Goal: Transaction & Acquisition: Purchase product/service

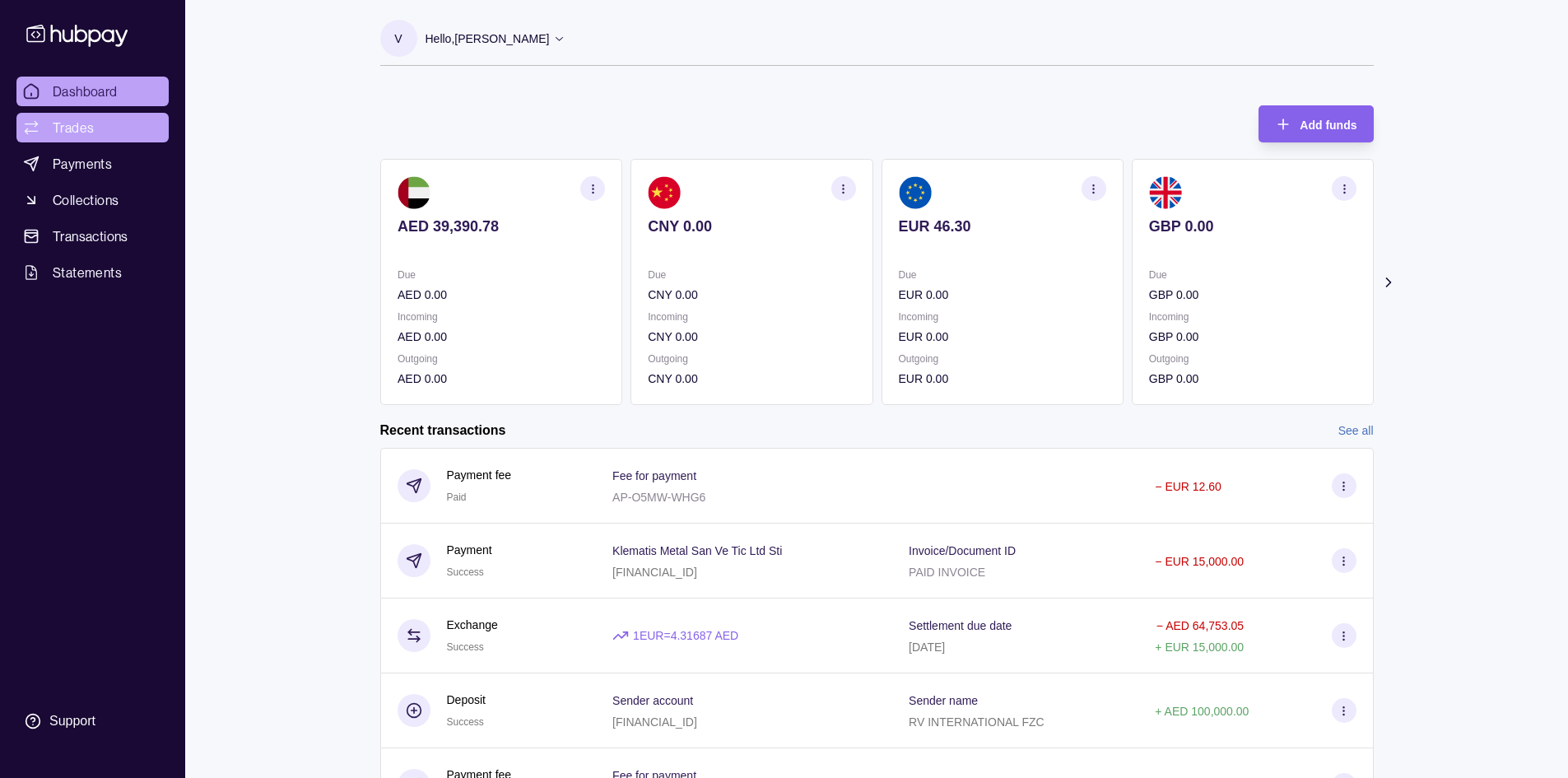
click at [65, 134] on span "Trades" at bounding box center [73, 127] width 41 height 19
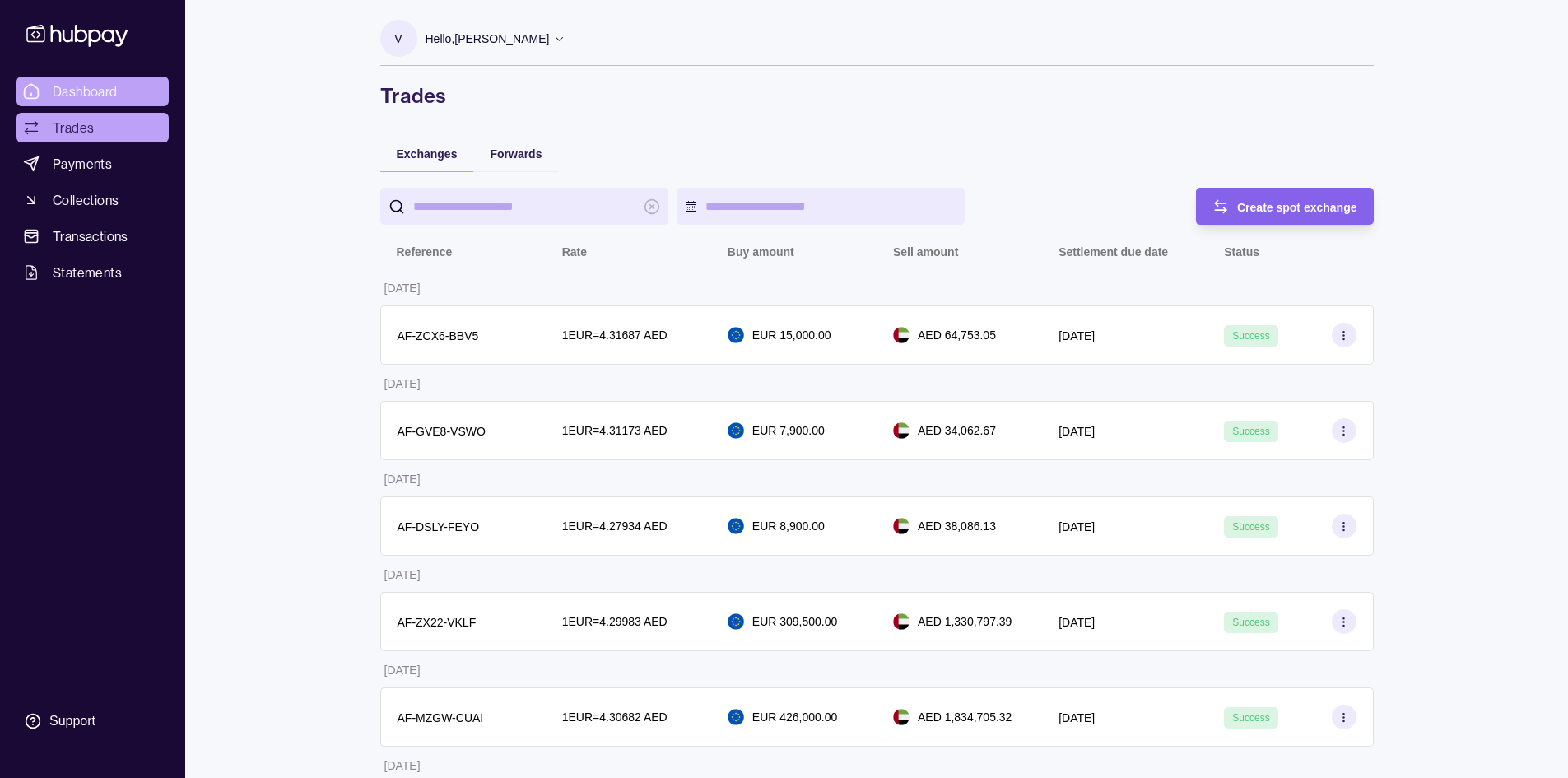
click at [66, 86] on span "Dashboard" at bounding box center [85, 91] width 65 height 19
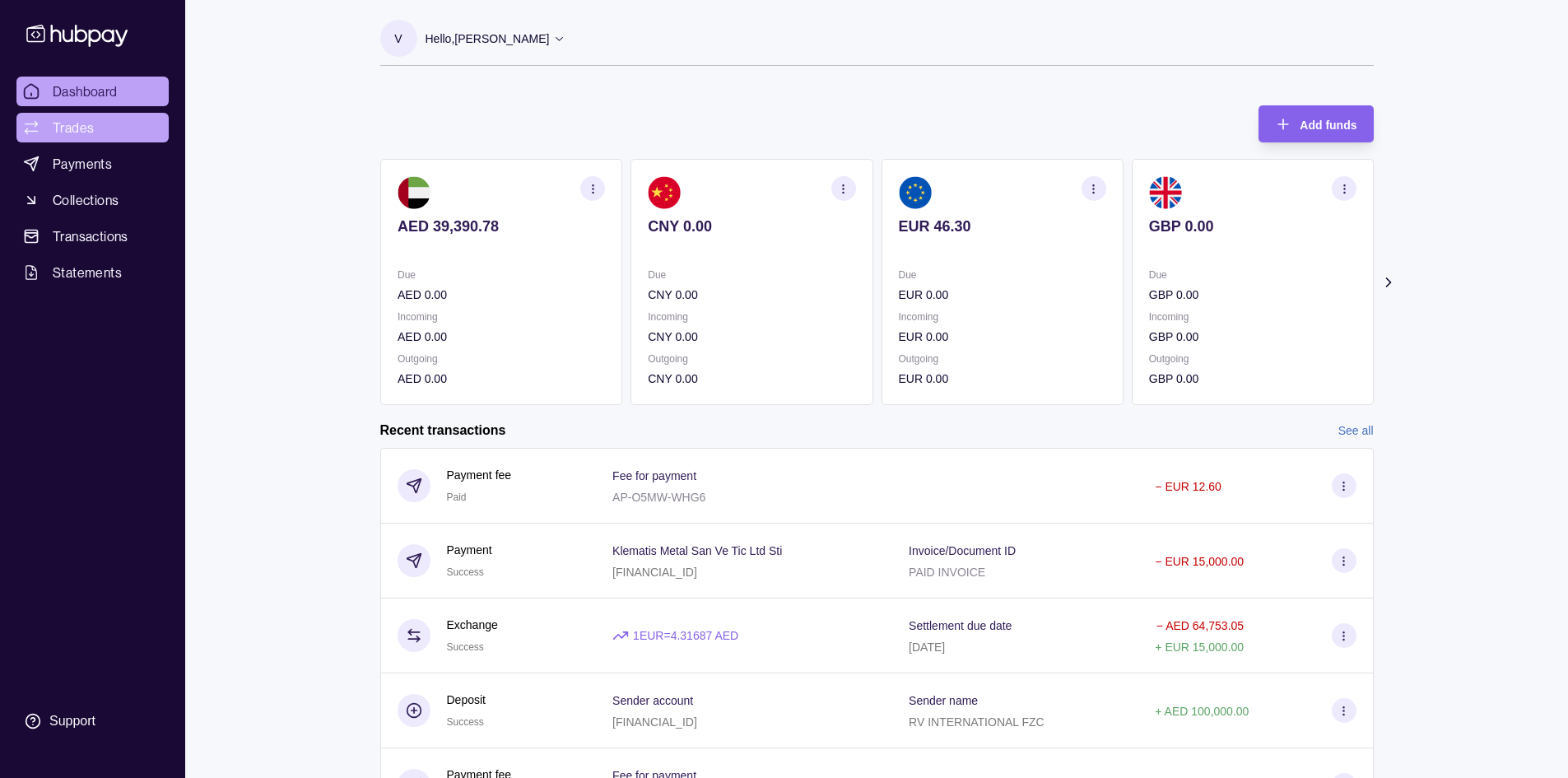
click at [94, 129] on link "Trades" at bounding box center [92, 128] width 152 height 29
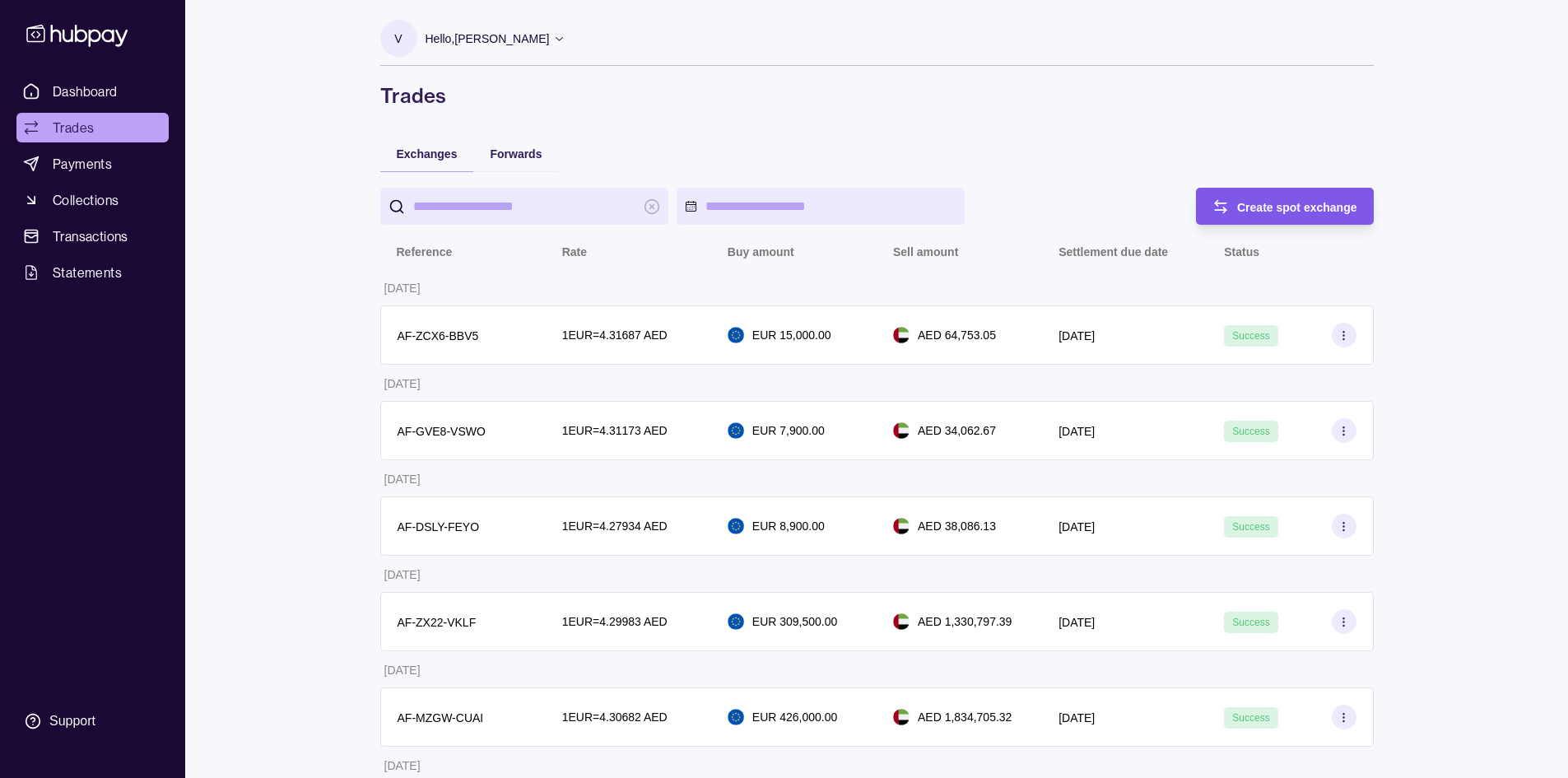
click at [1239, 213] on span "Create spot exchange" at bounding box center [1297, 207] width 121 height 13
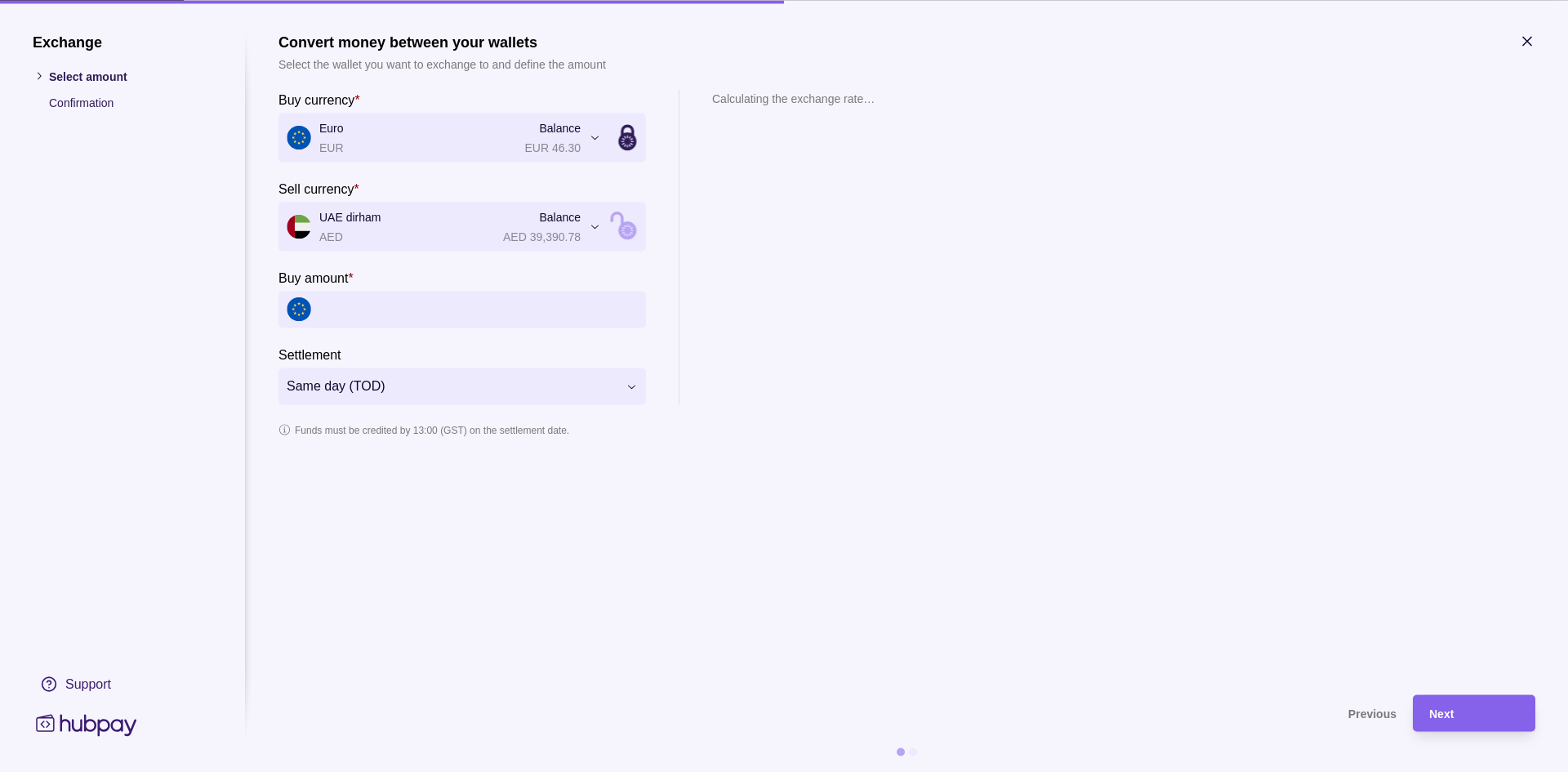
click at [360, 305] on input "Buy amount *" at bounding box center [479, 309] width 319 height 37
type input "******"
click at [1488, 723] on div "Next" at bounding box center [1474, 713] width 89 height 19
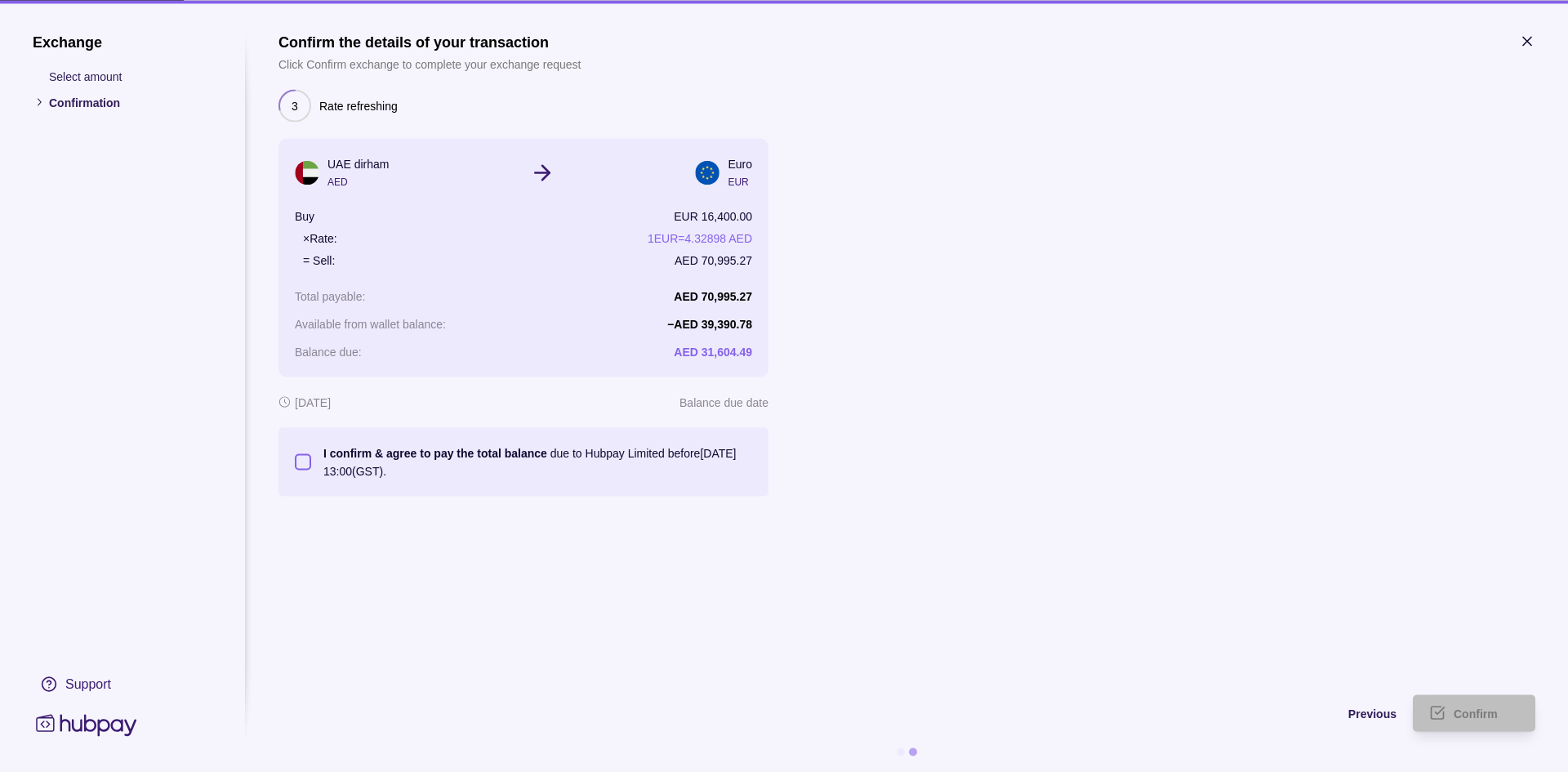
click at [306, 465] on button "I confirm & agree to pay the total balance due to Hubpay Limited before [DATE] …" at bounding box center [303, 461] width 16 height 16
click at [1488, 705] on div "Confirm" at bounding box center [1487, 713] width 66 height 19
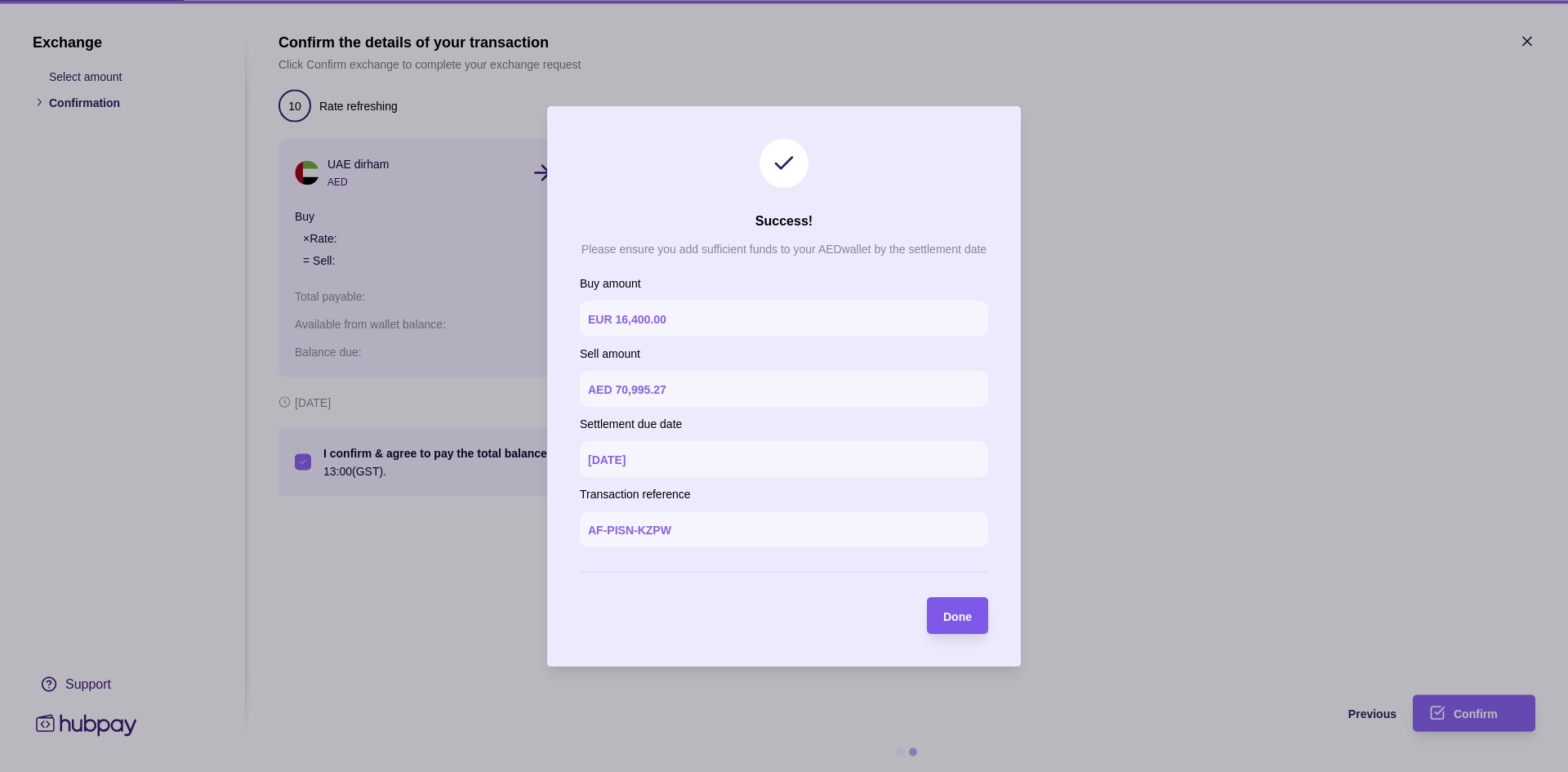
click at [946, 614] on span "Done" at bounding box center [957, 616] width 28 height 13
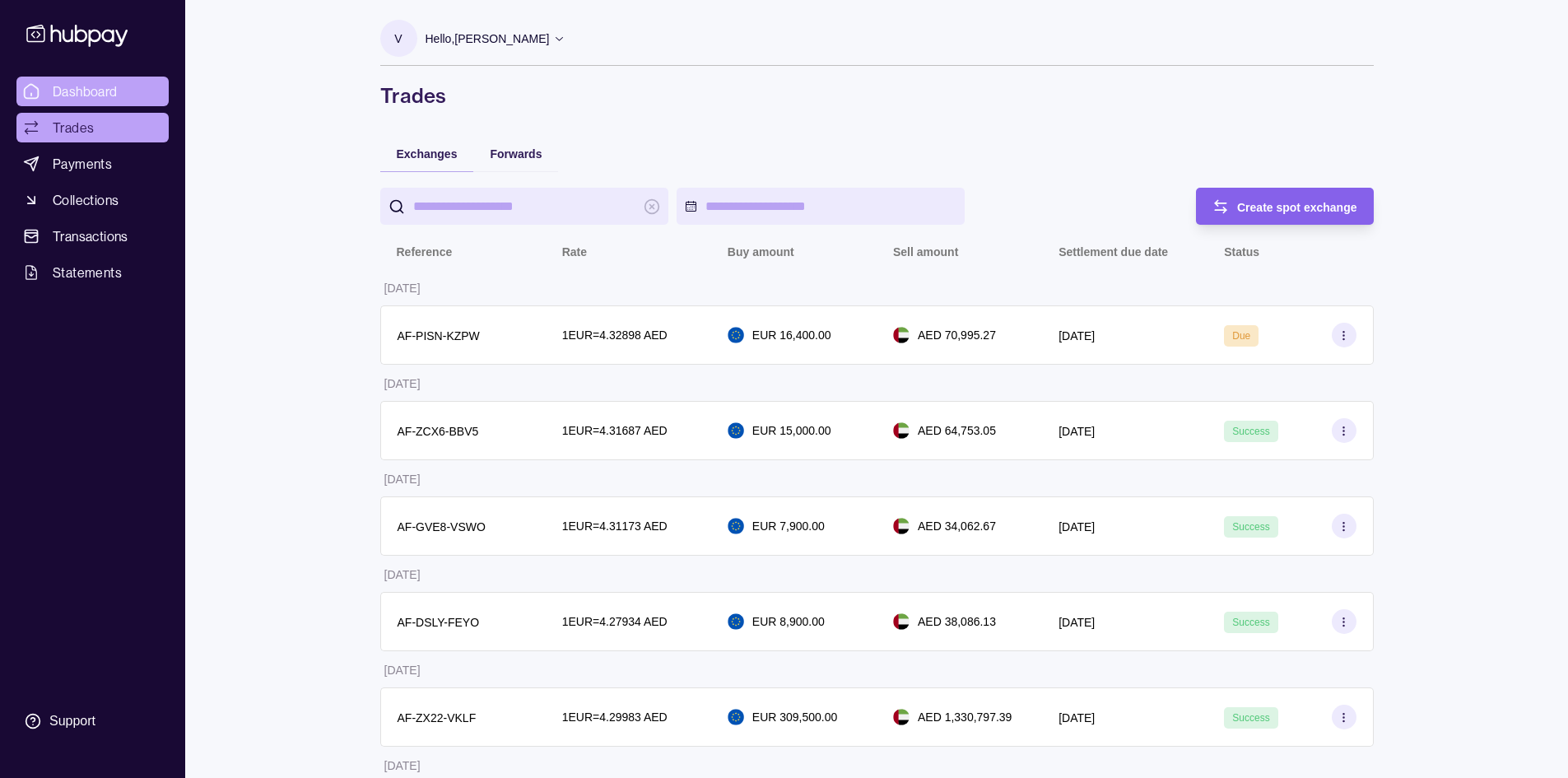
click at [91, 95] on span "Dashboard" at bounding box center [85, 91] width 65 height 19
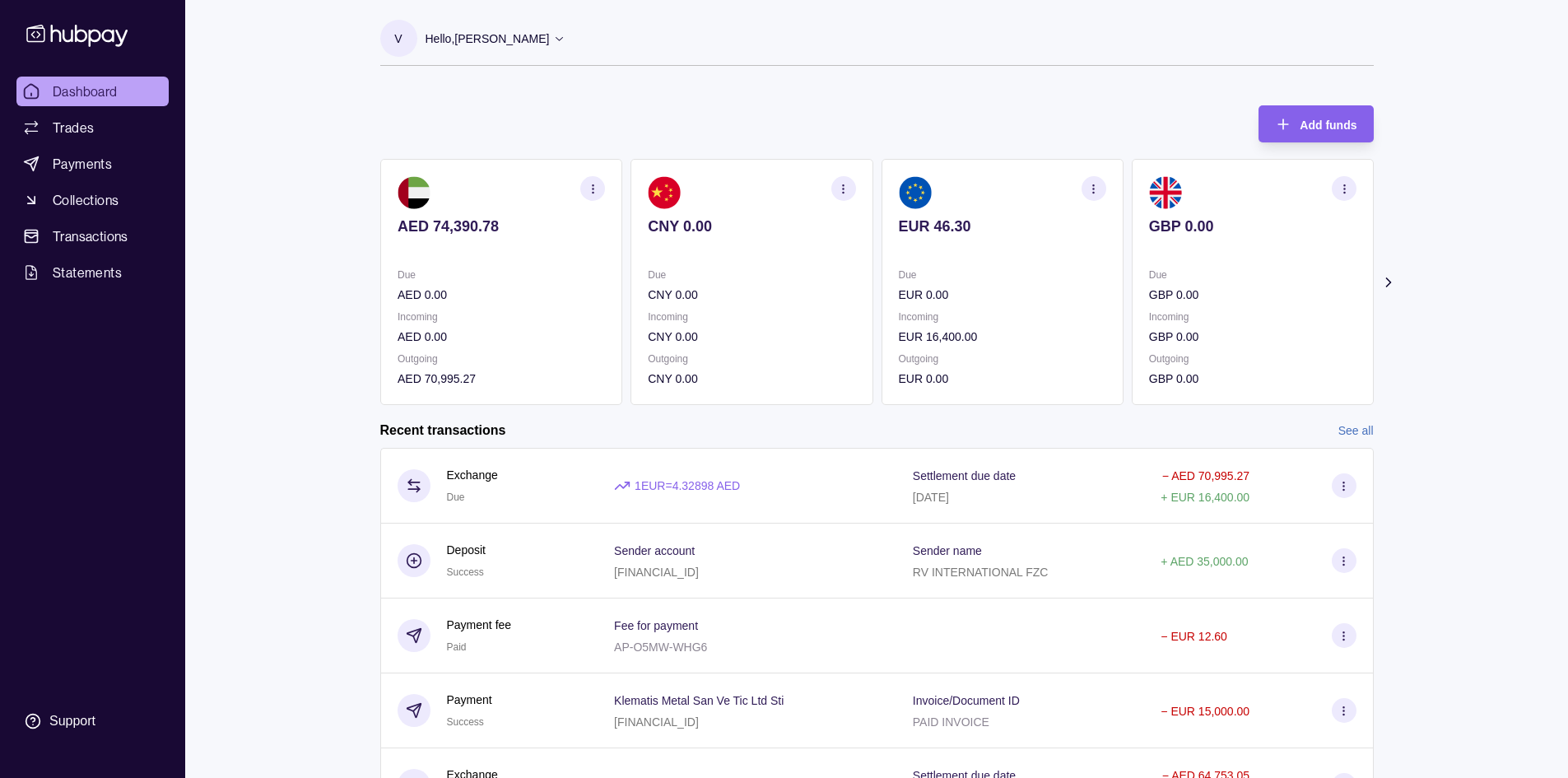
click at [1092, 188] on icon "button" at bounding box center [1092, 189] width 12 height 12
click at [1477, 292] on div "Dashboard Trades Payments Collections Transactions Statements Support V Hello, …" at bounding box center [784, 438] width 1568 height 877
click at [90, 175] on link "Payments" at bounding box center [92, 164] width 152 height 29
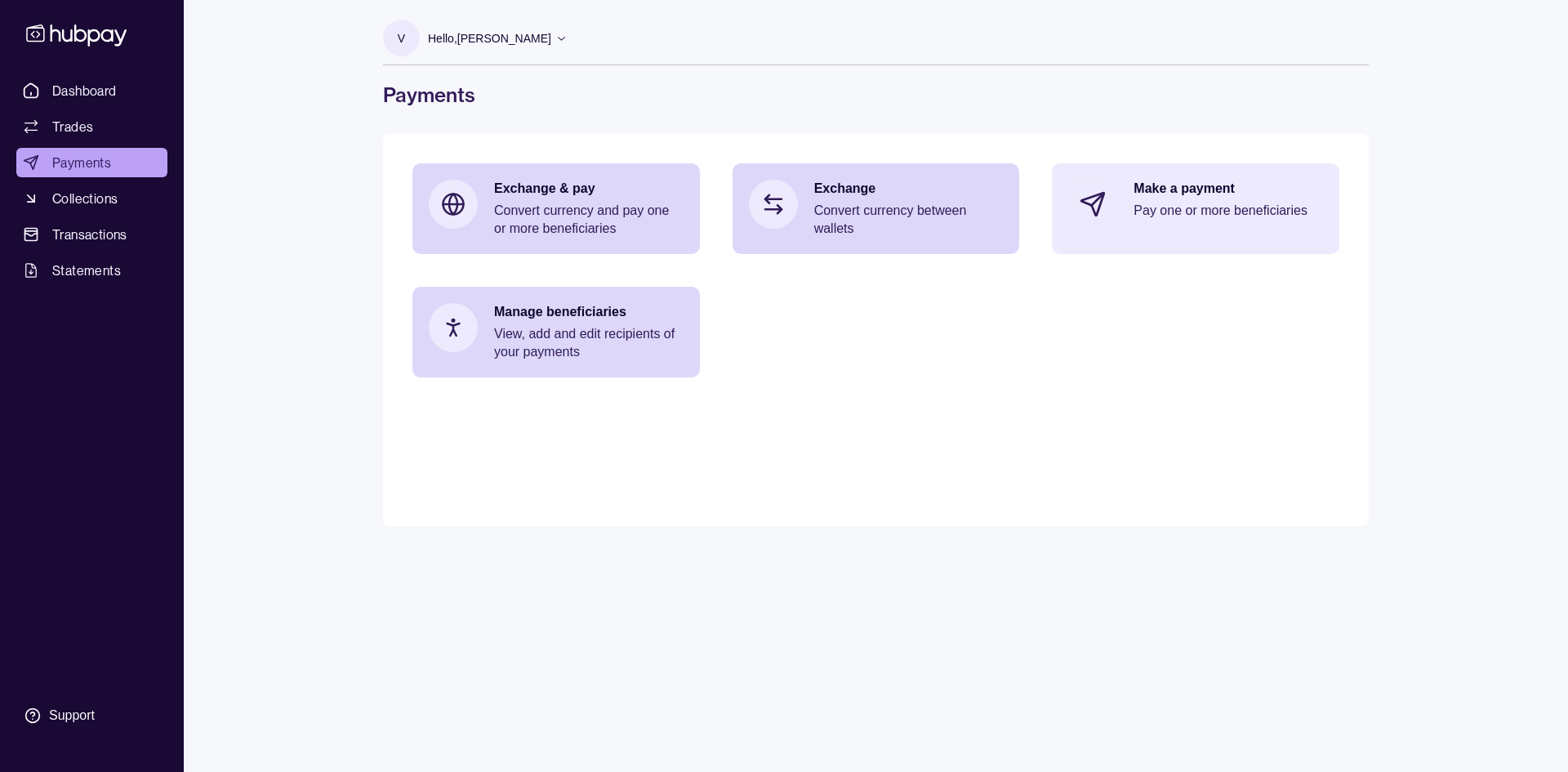
click at [1198, 216] on p "Pay one or more beneficiaries" at bounding box center [1227, 211] width 189 height 18
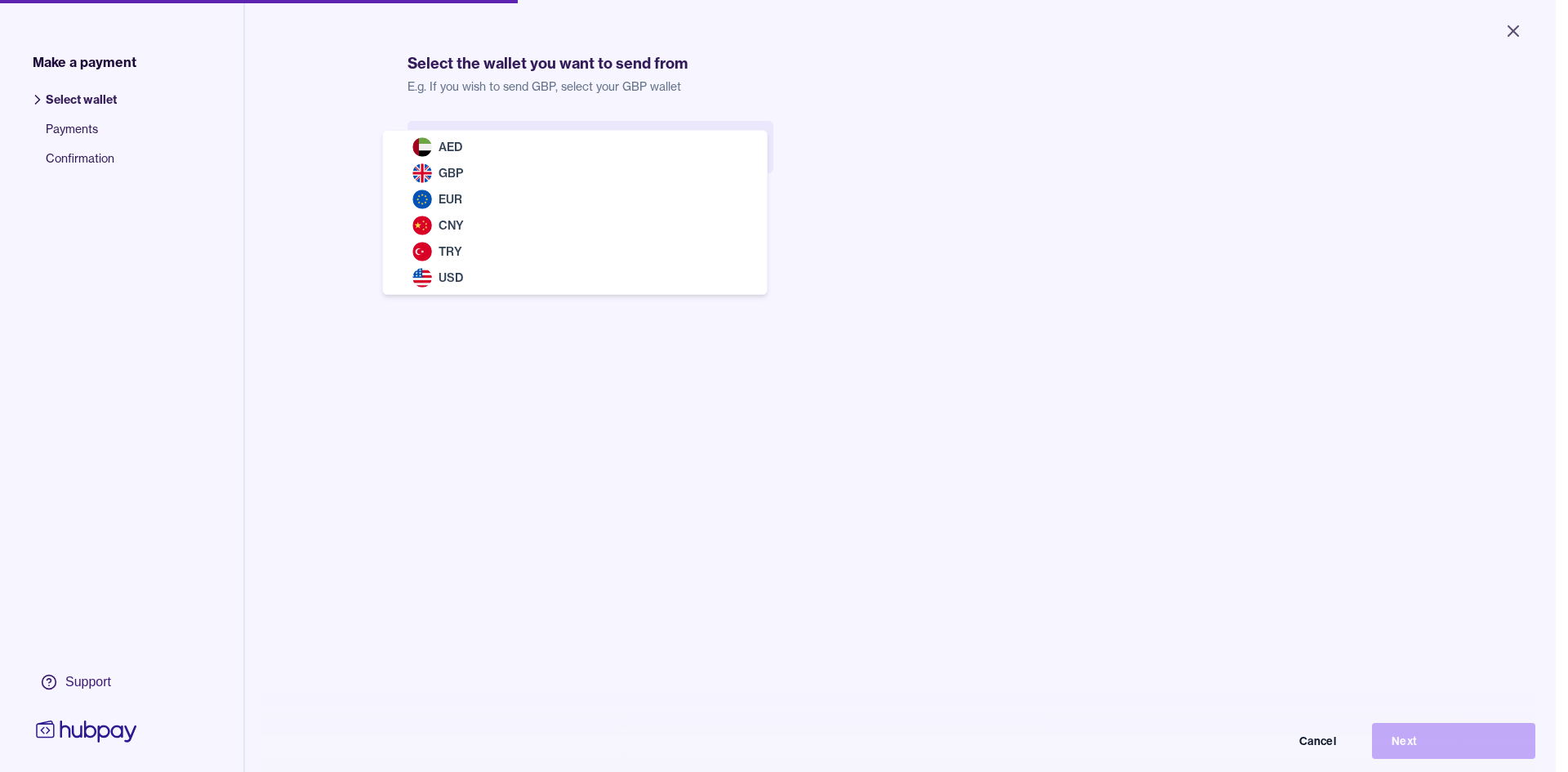
click at [593, 164] on body "Close Make a payment Select wallet Payments Confirmation Support Select the wal…" at bounding box center [778, 386] width 1556 height 772
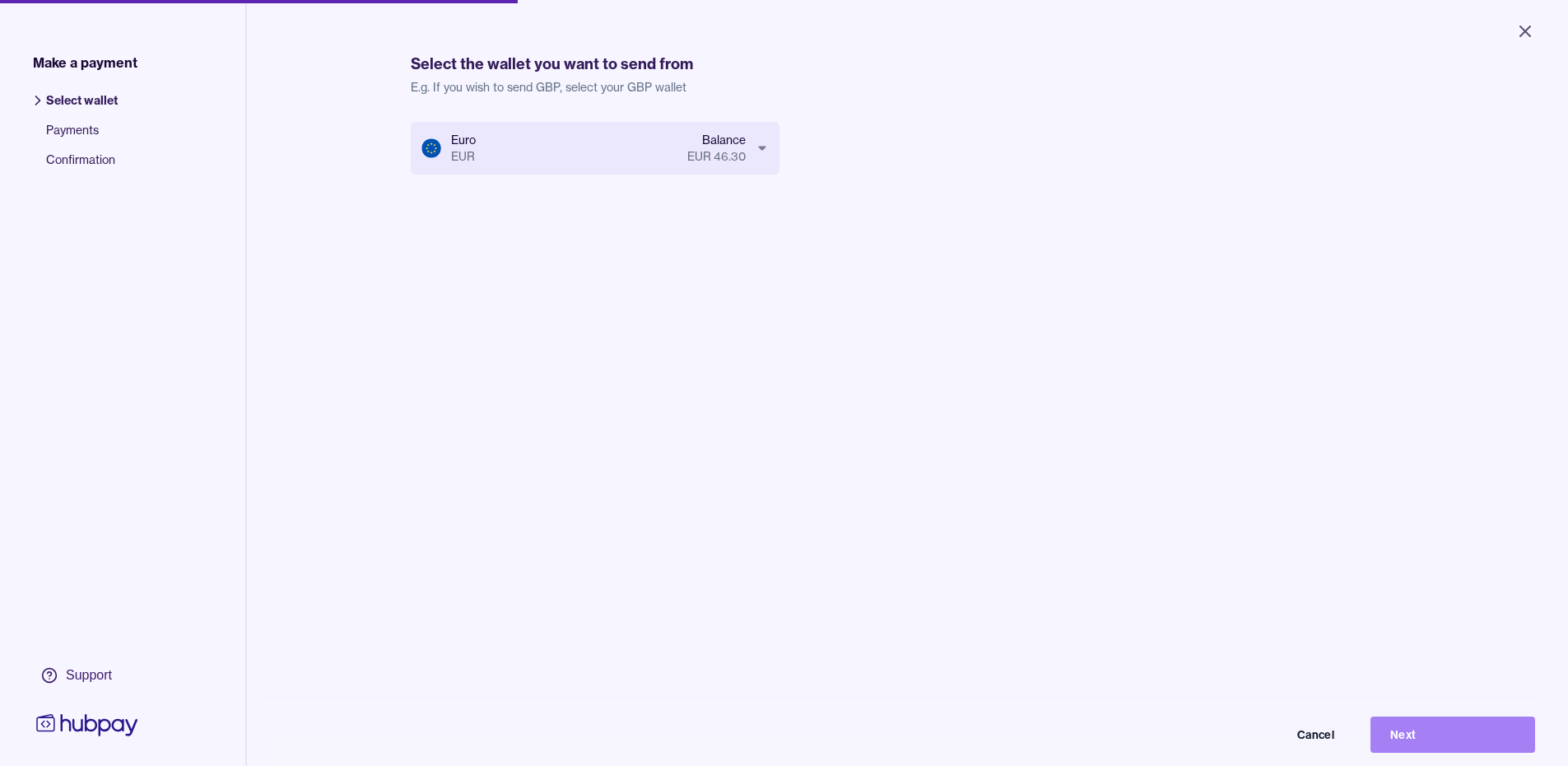
click at [1423, 749] on button "Next" at bounding box center [1452, 734] width 165 height 36
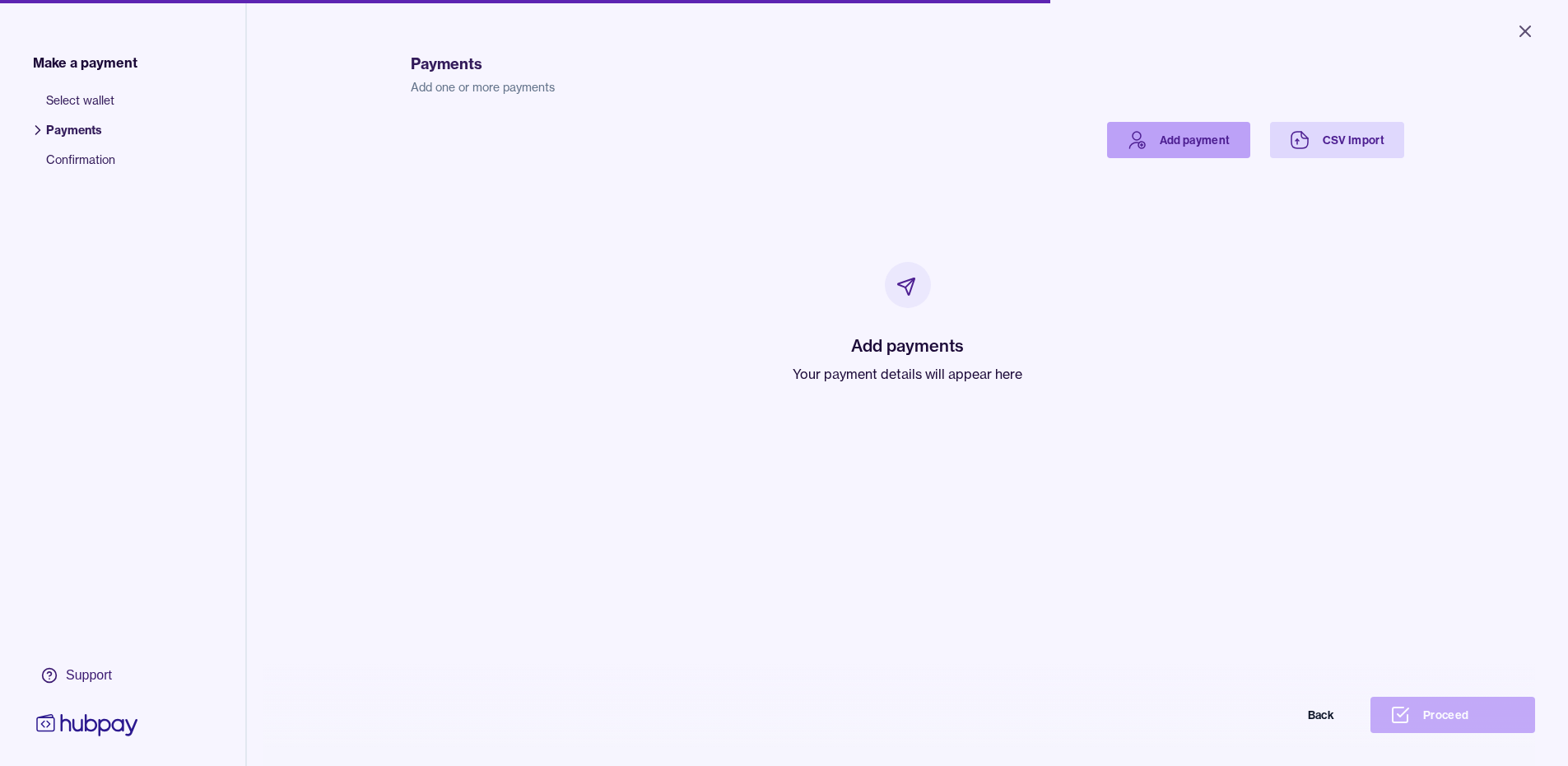
click at [1192, 148] on link "Add payment" at bounding box center [1179, 139] width 144 height 36
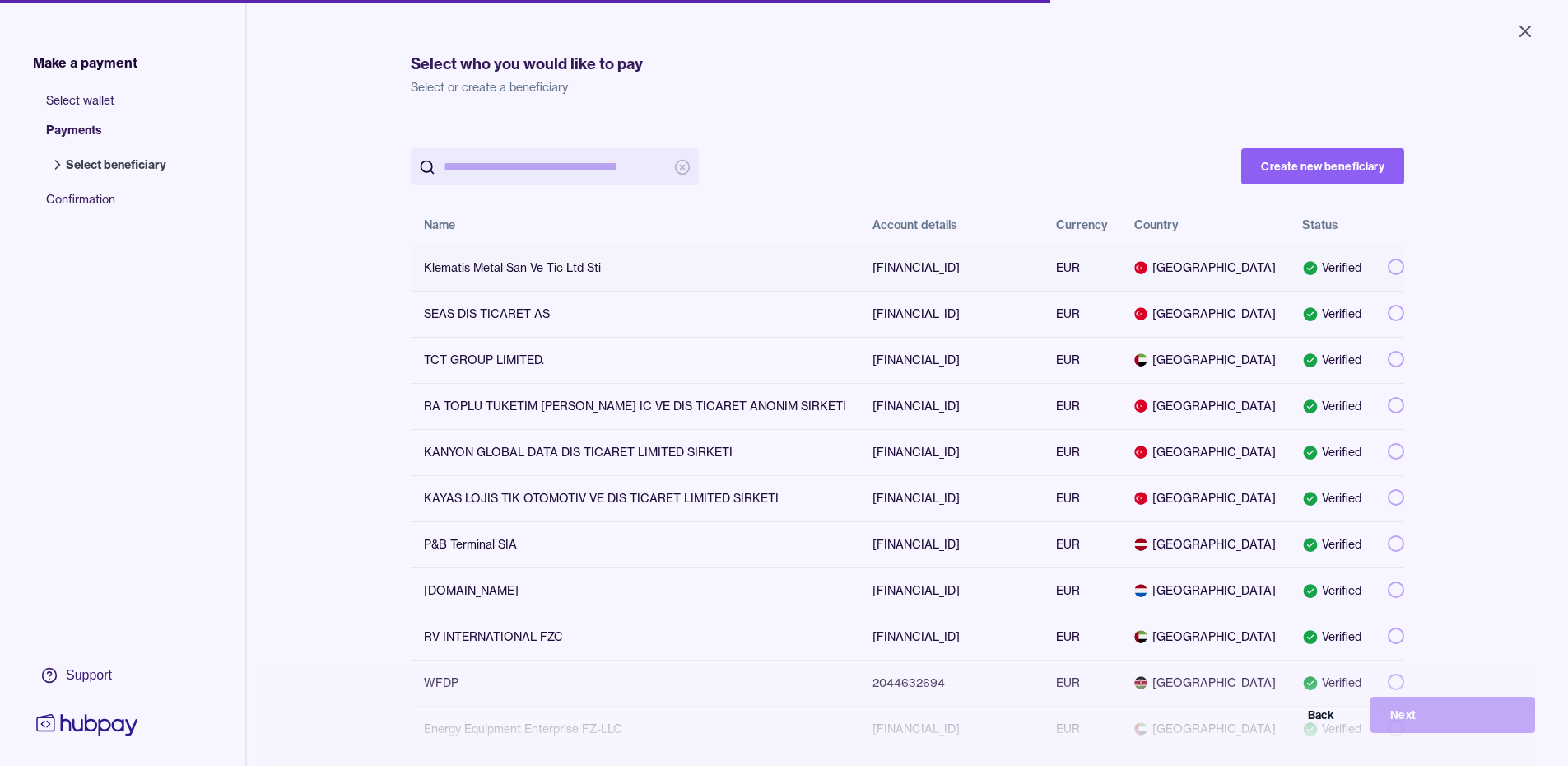
click at [1389, 268] on button "button" at bounding box center [1396, 267] width 17 height 17
click at [1412, 727] on button "Next" at bounding box center [1452, 714] width 165 height 36
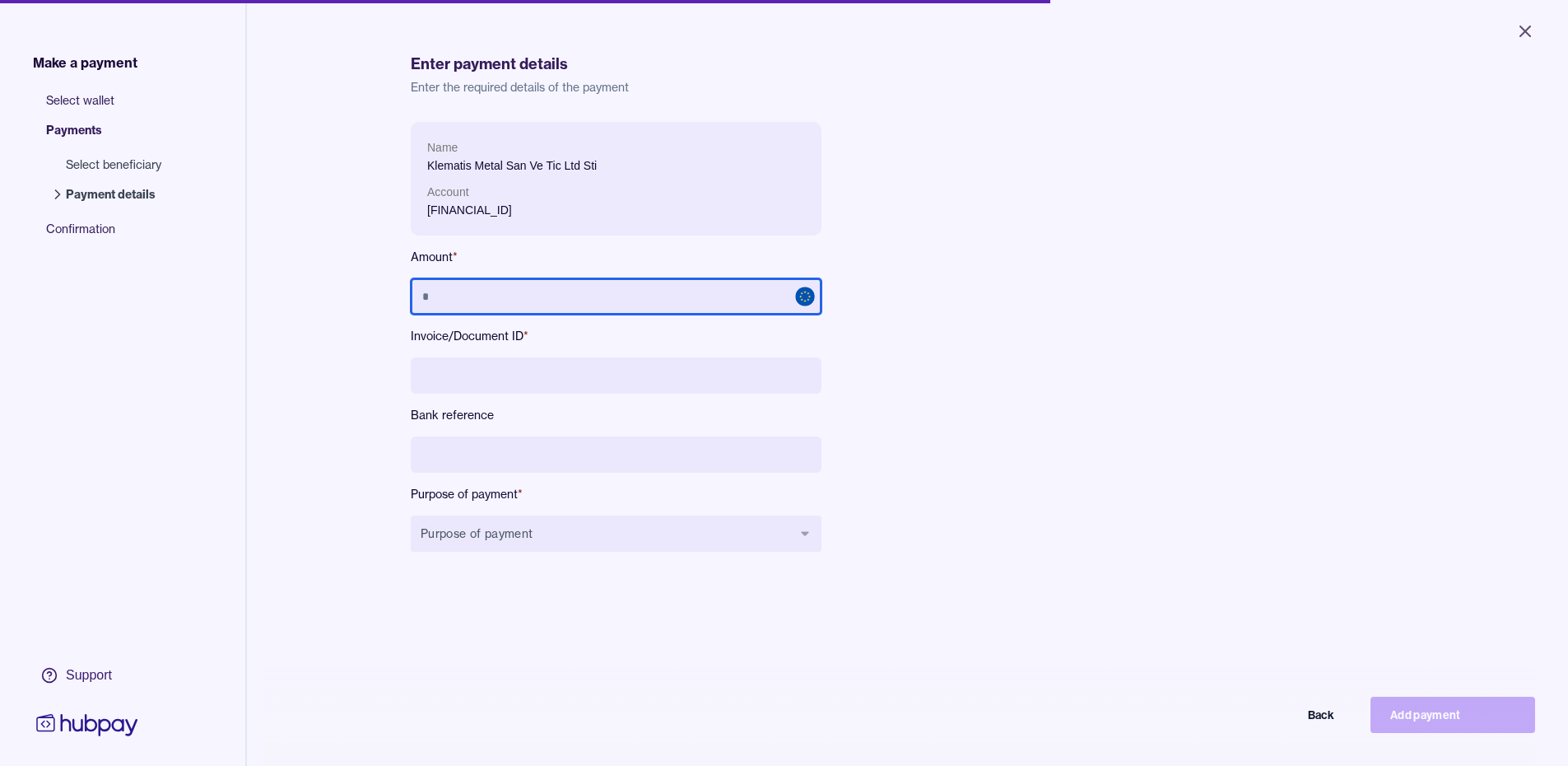
click at [484, 294] on input "text" at bounding box center [616, 296] width 410 height 36
type input "******"
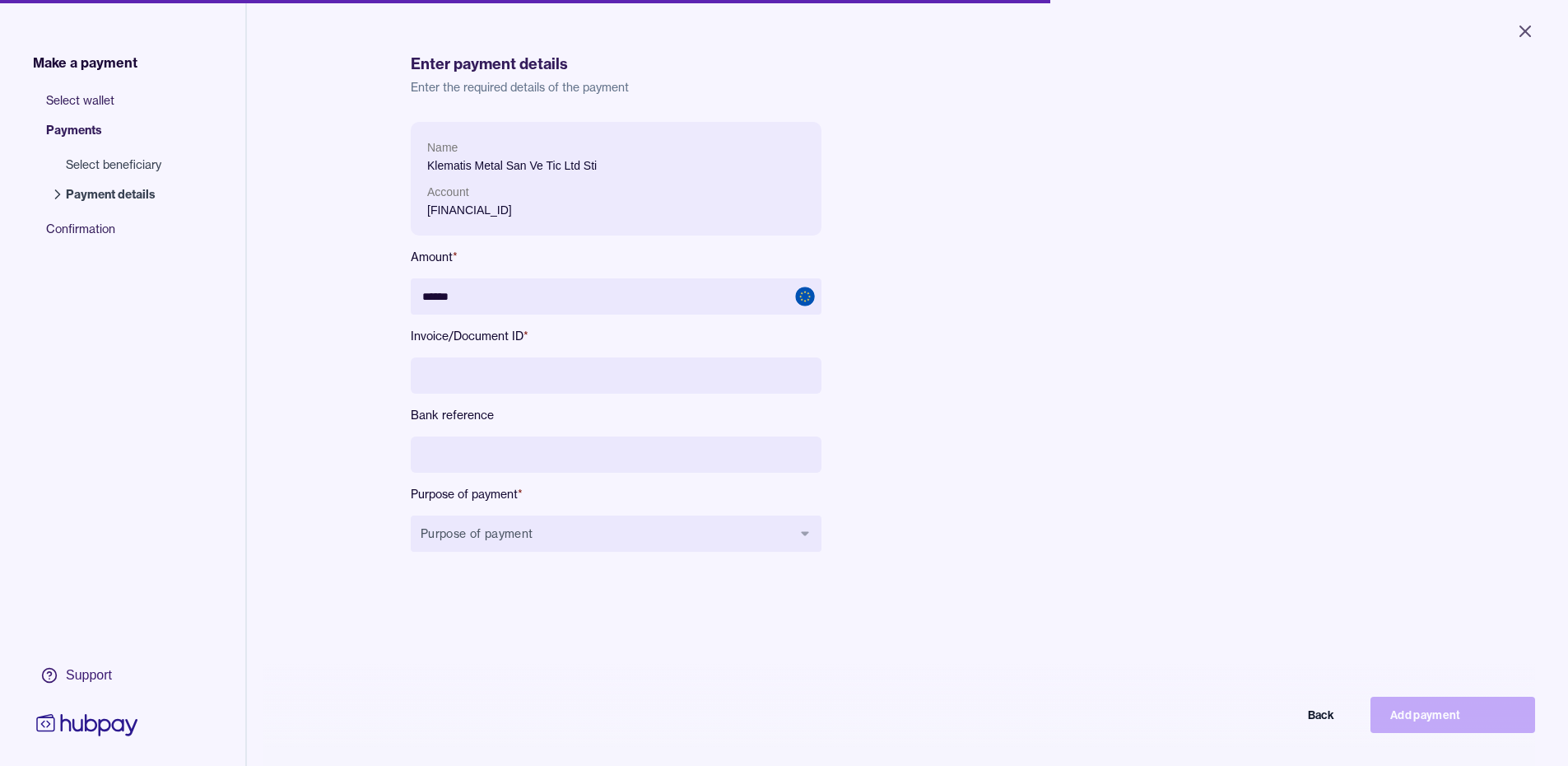
click at [470, 389] on input at bounding box center [616, 375] width 410 height 36
type input "********"
click at [485, 451] on input at bounding box center [616, 454] width 410 height 36
click at [551, 528] on button "Purpose of payment" at bounding box center [616, 533] width 410 height 36
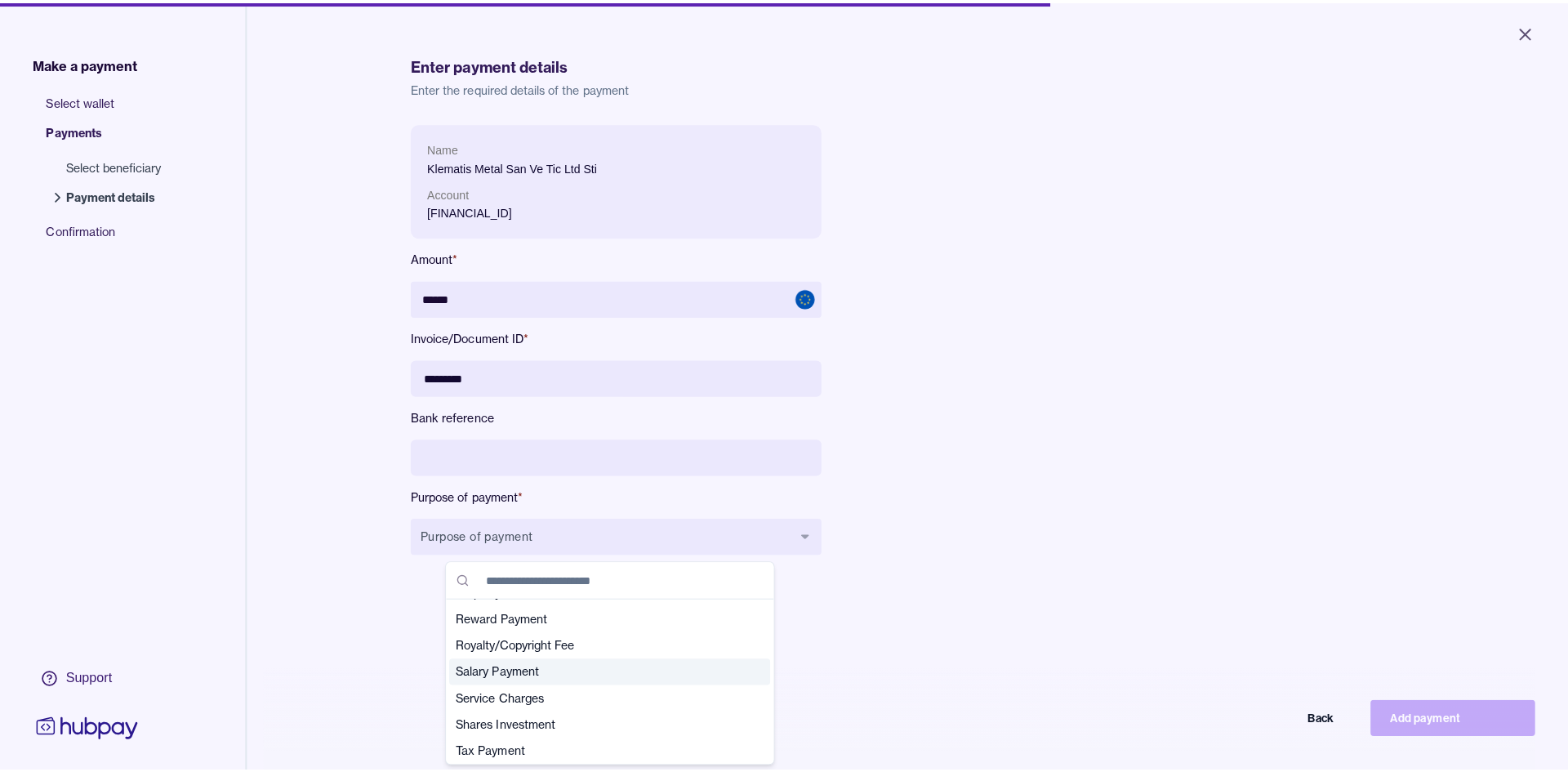
scroll to position [412, 0]
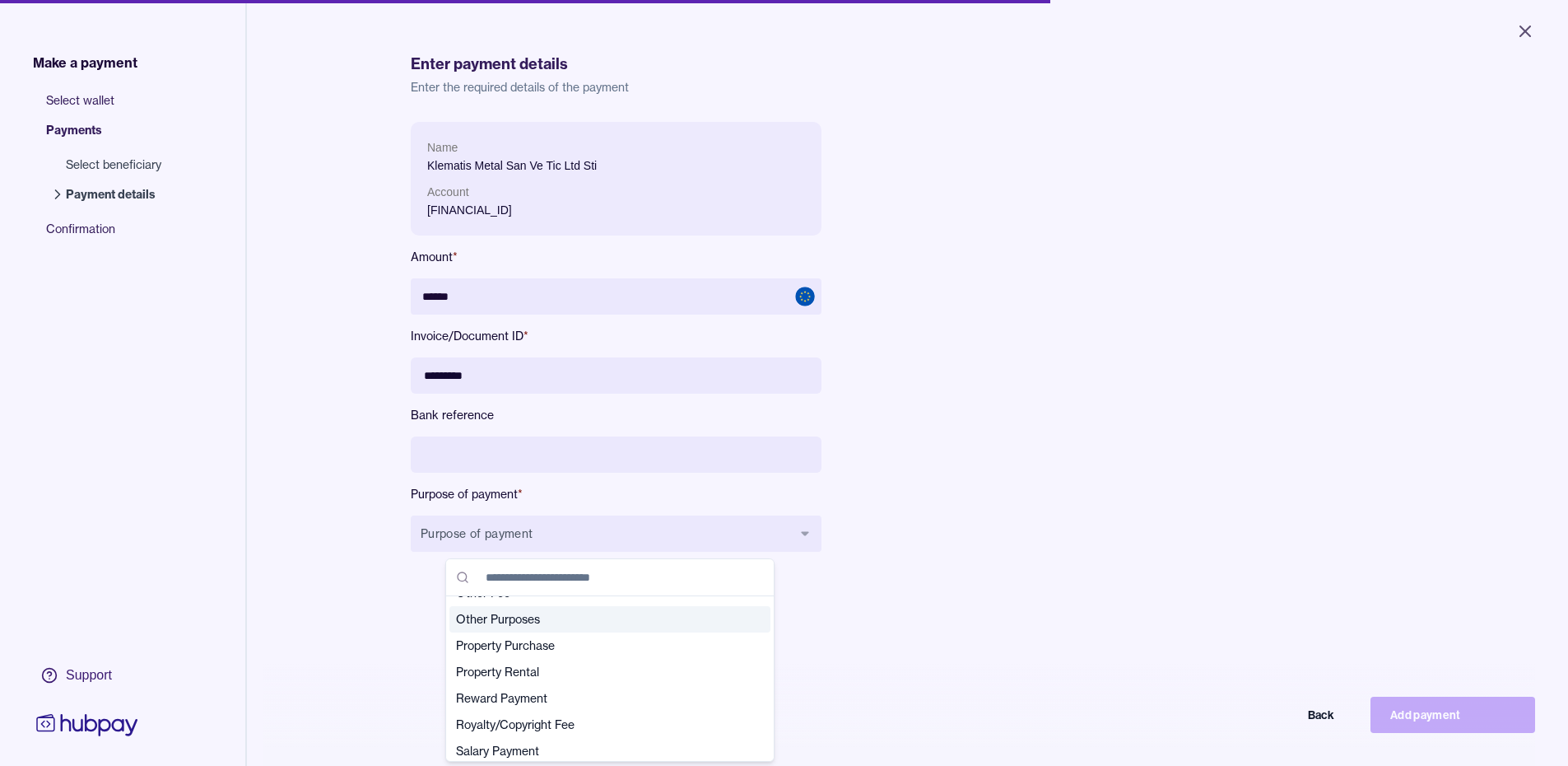
click at [486, 625] on span "Other Purposes" at bounding box center [599, 620] width 288 height 17
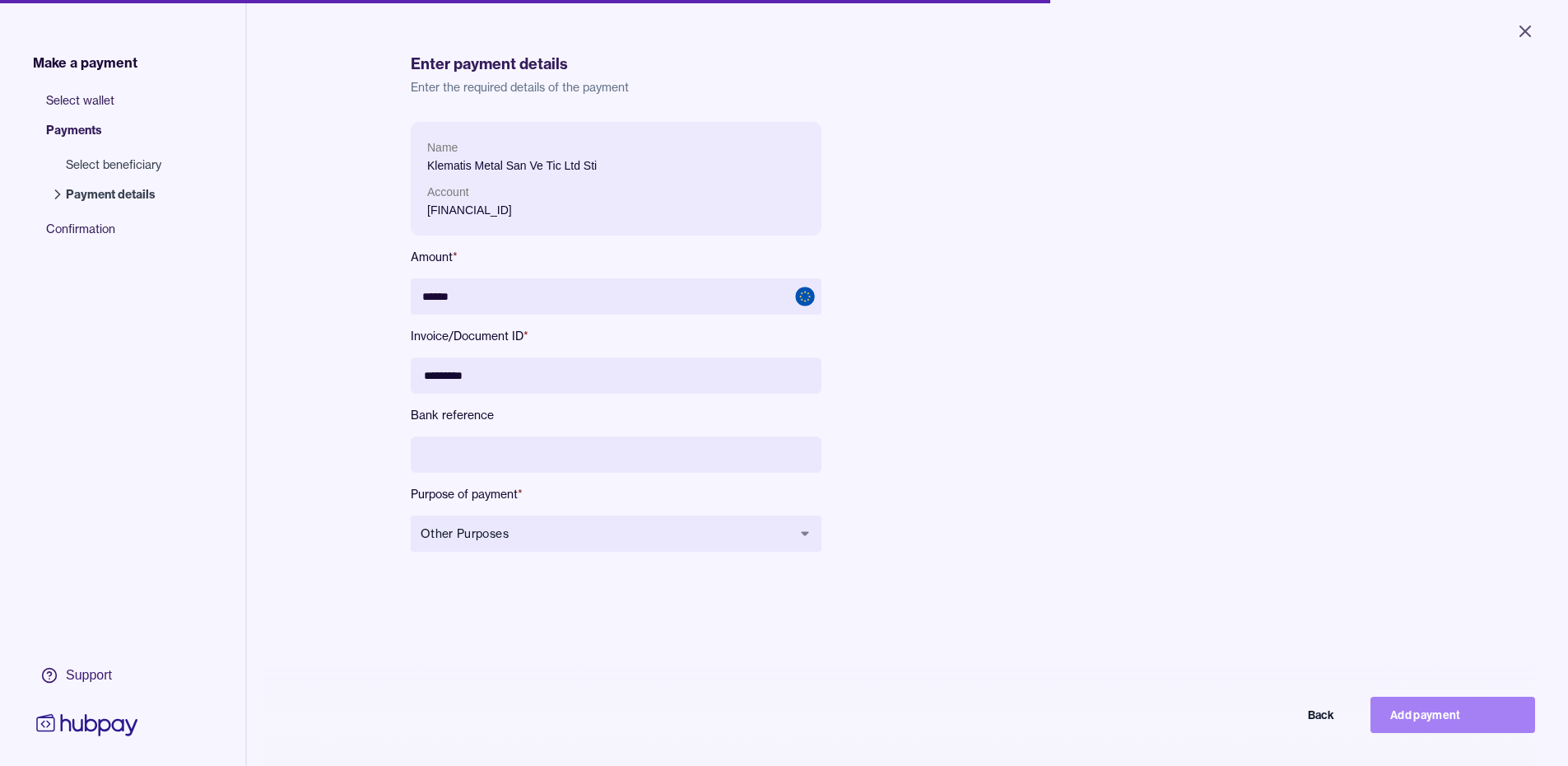
click at [1449, 730] on button "Add payment" at bounding box center [1452, 714] width 165 height 36
type input "*****"
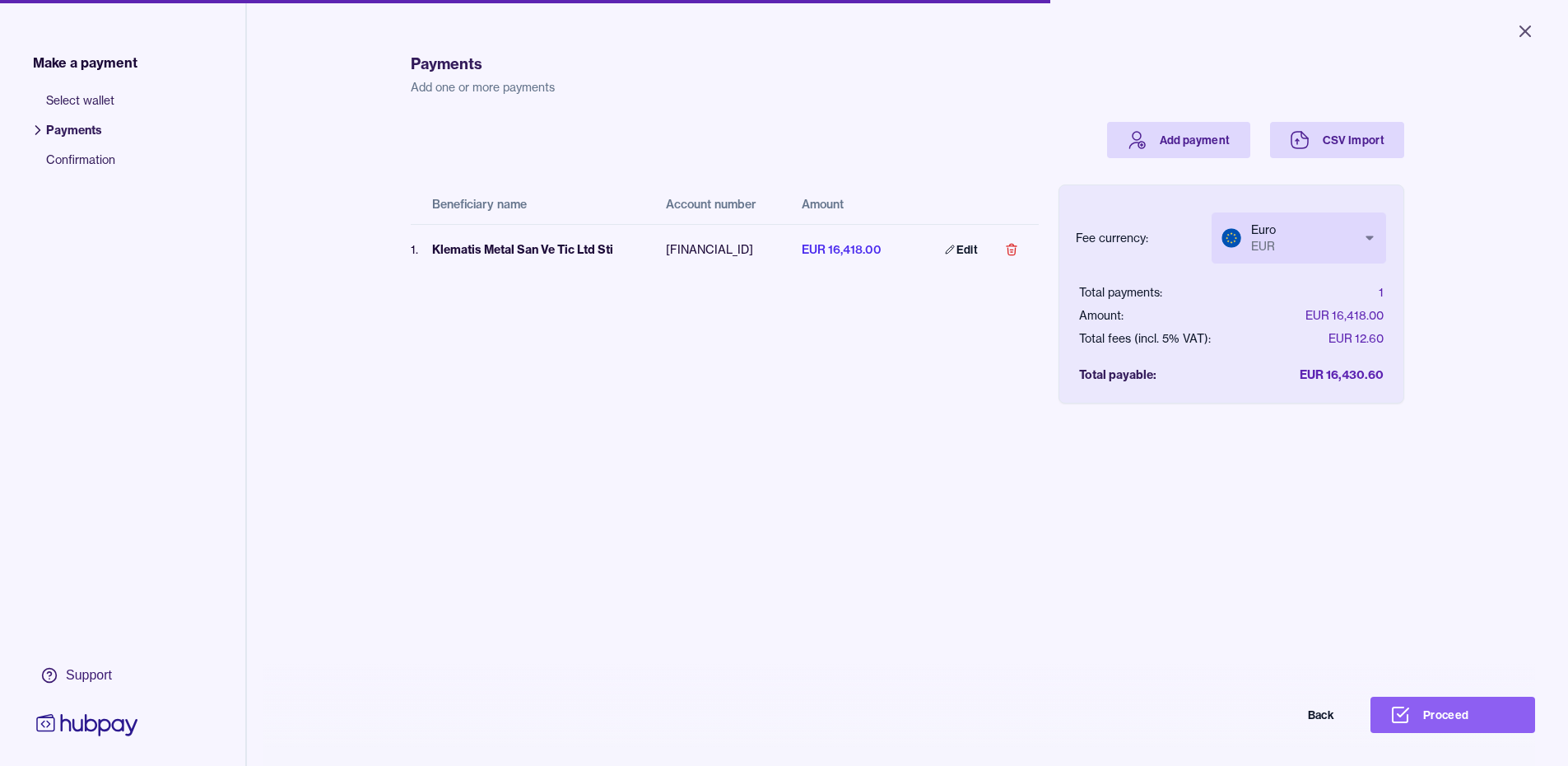
click at [1350, 238] on body "Close Make a payment Select wallet Payments Confirmation Support Payments Add o…" at bounding box center [784, 383] width 1568 height 766
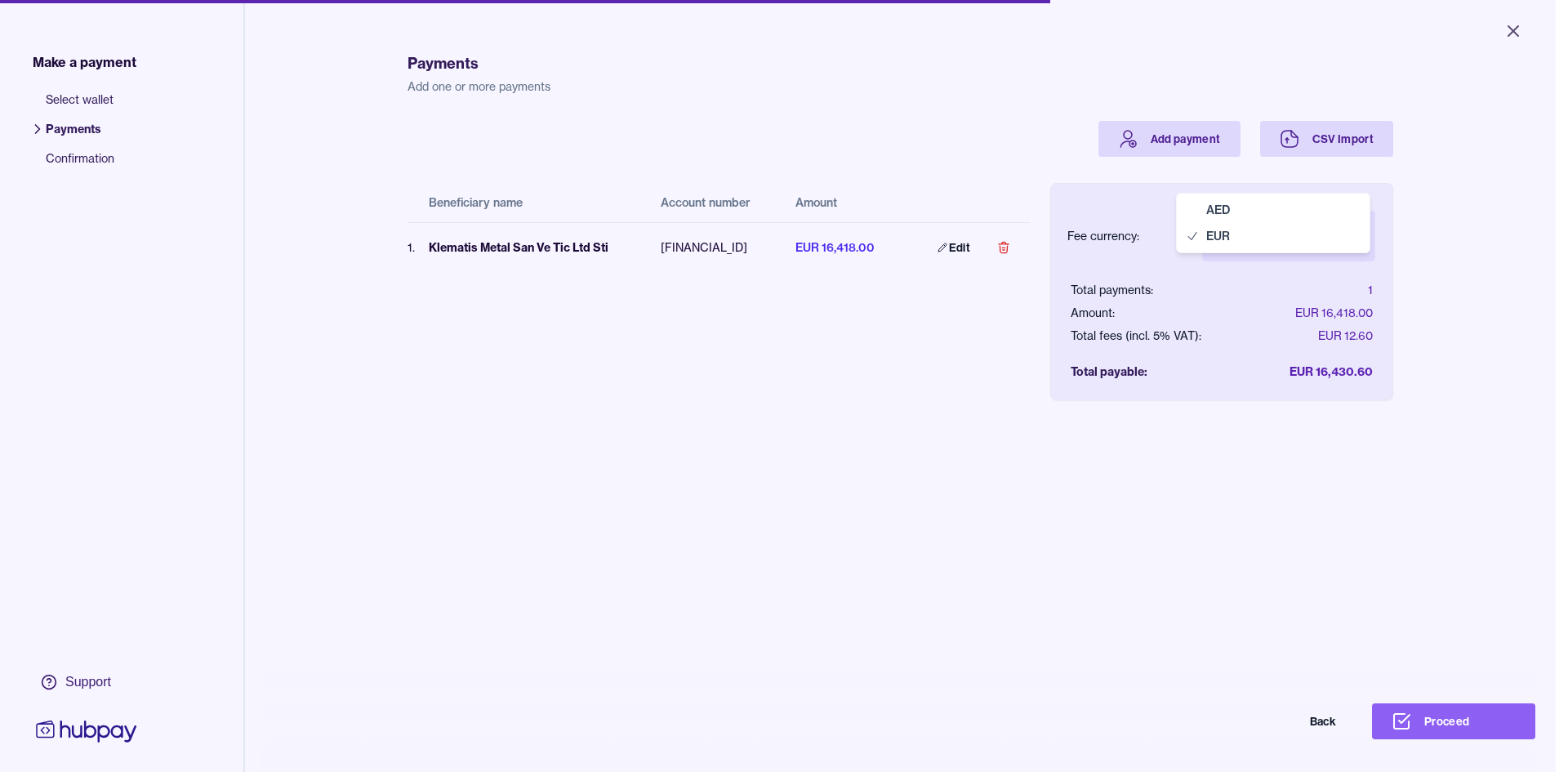
select select "***"
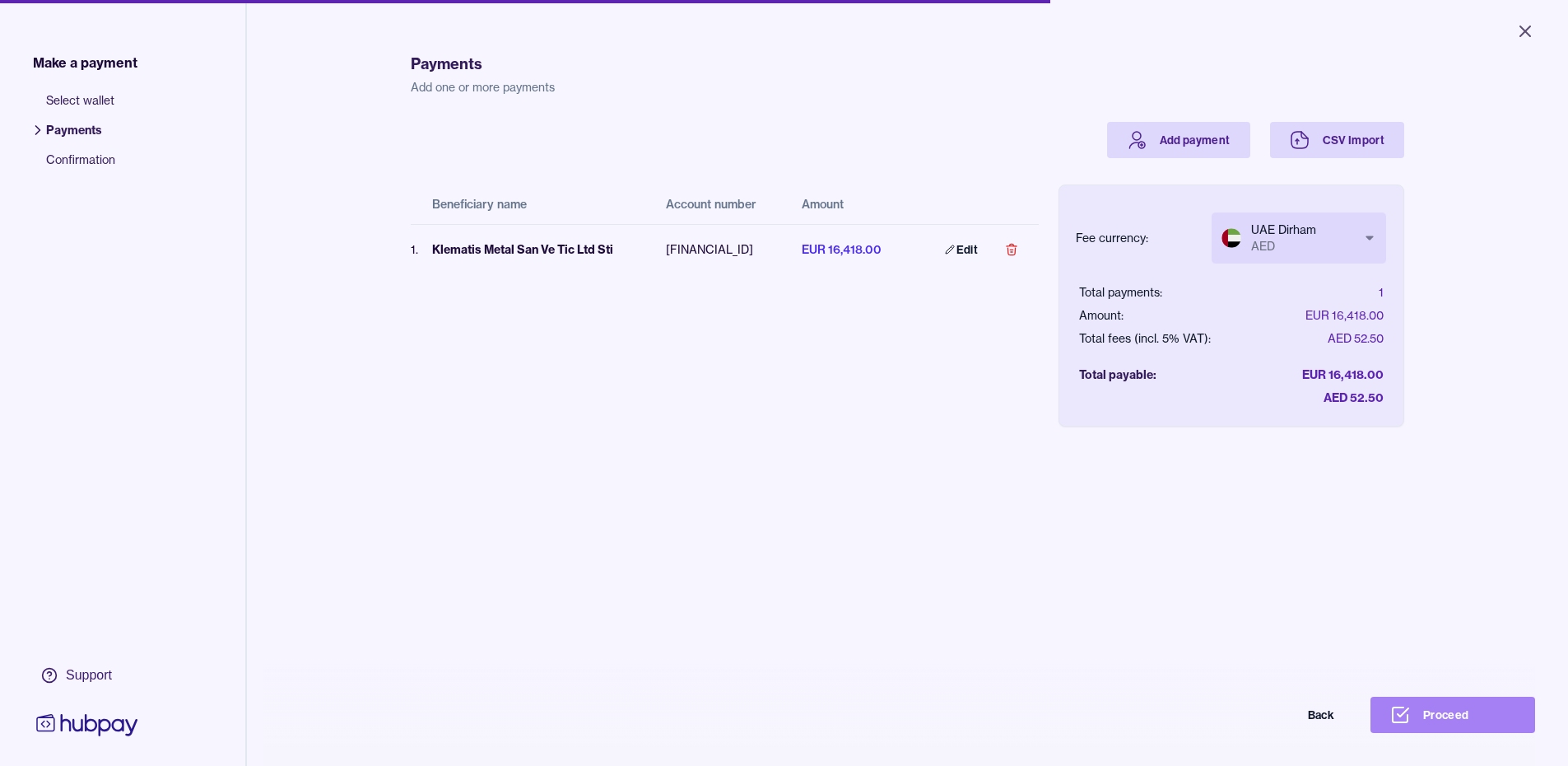
click at [1462, 717] on button "Proceed" at bounding box center [1452, 714] width 165 height 36
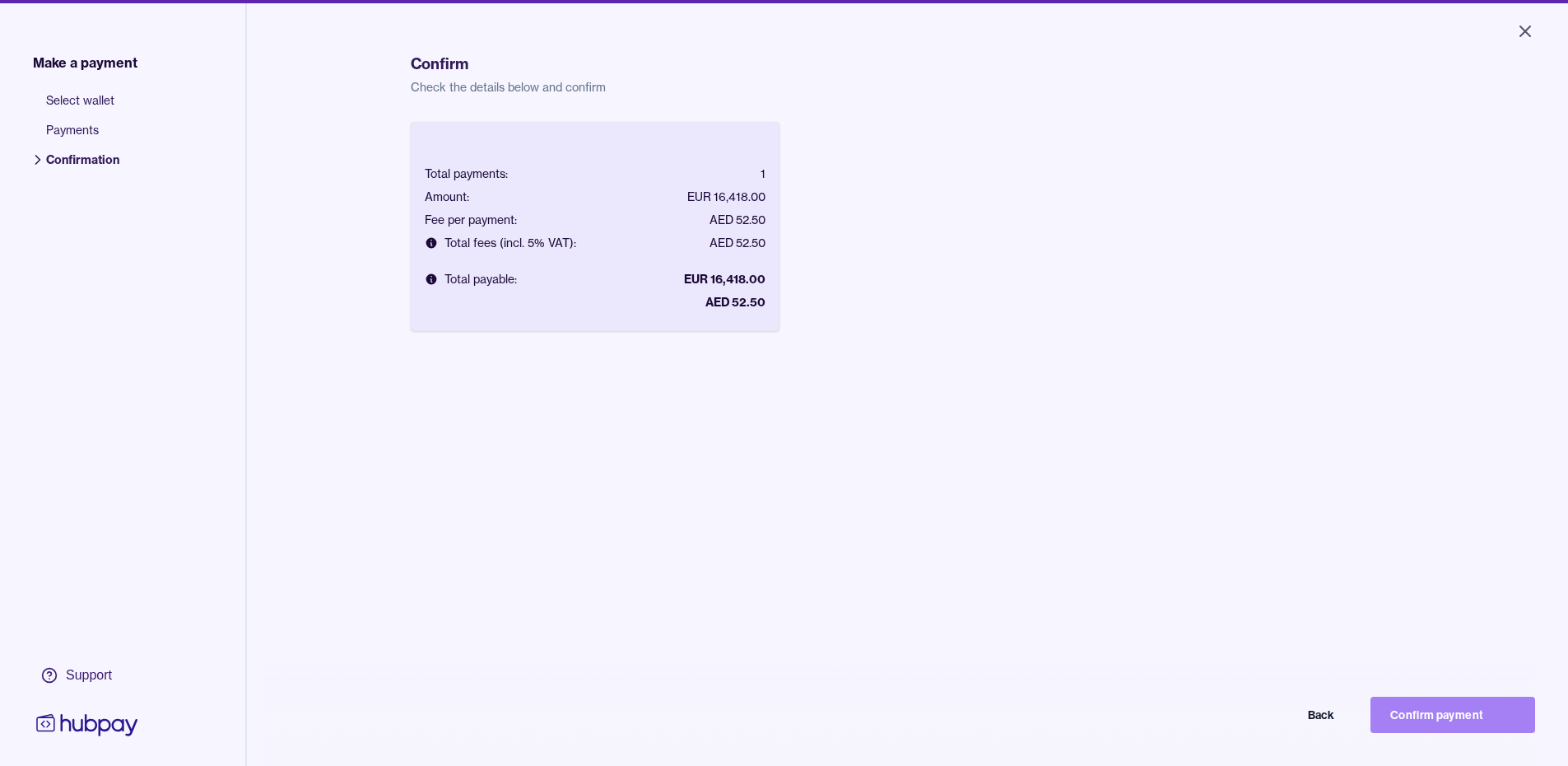
click at [1436, 722] on button "Confirm payment" at bounding box center [1452, 714] width 165 height 36
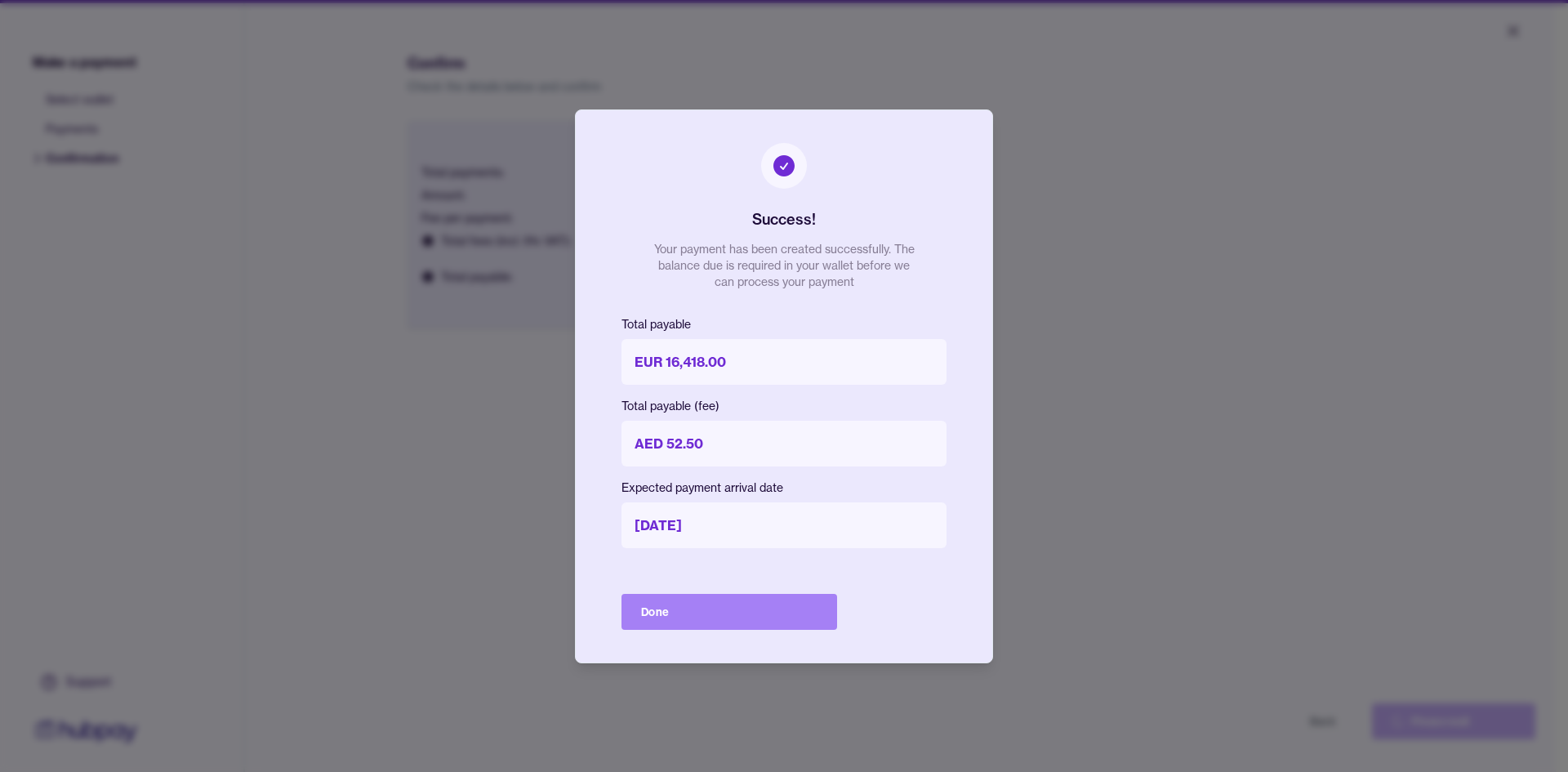
click at [680, 614] on button "Done" at bounding box center [730, 611] width 216 height 36
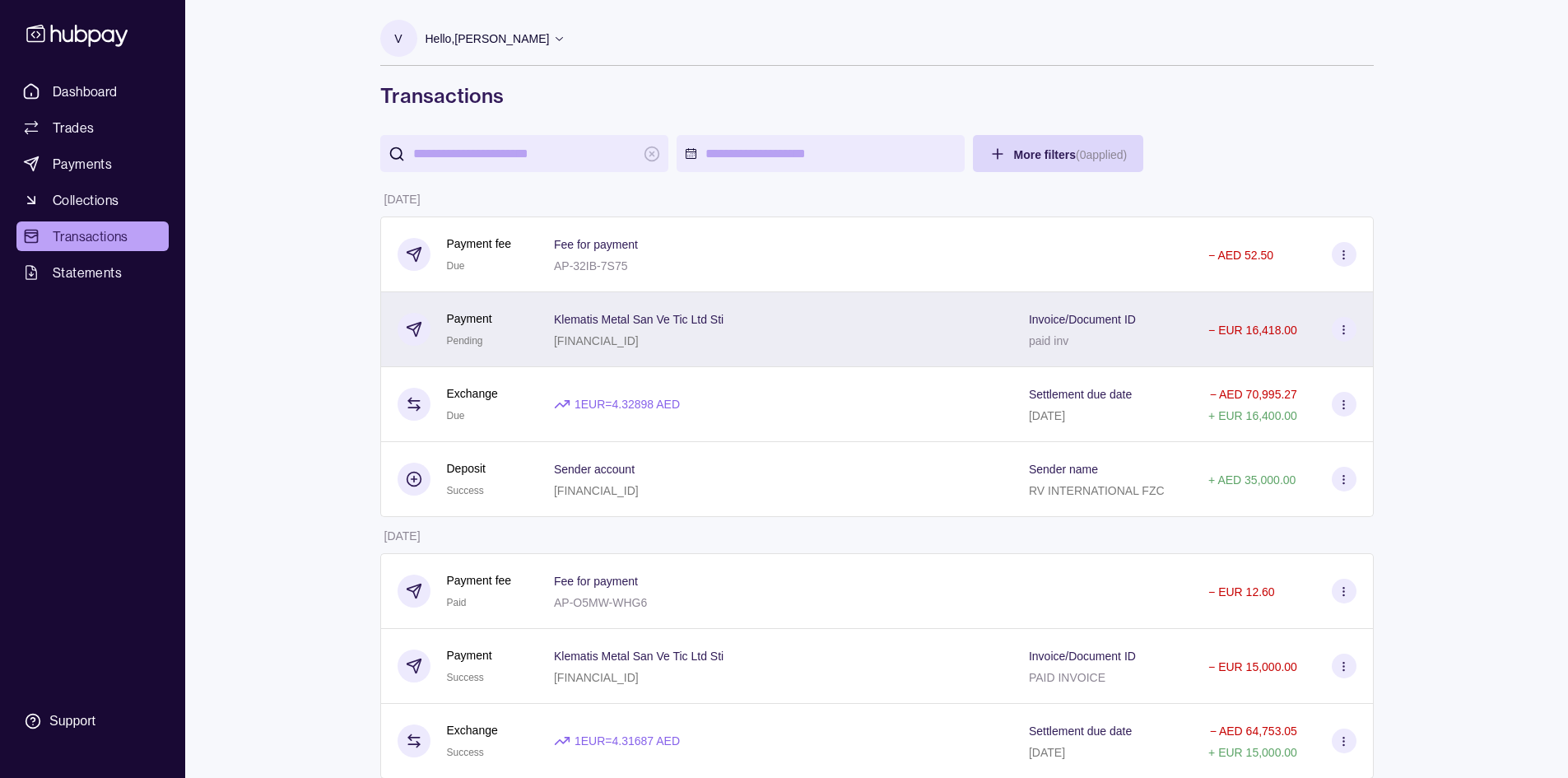
click at [1344, 323] on icon at bounding box center [1343, 329] width 12 height 12
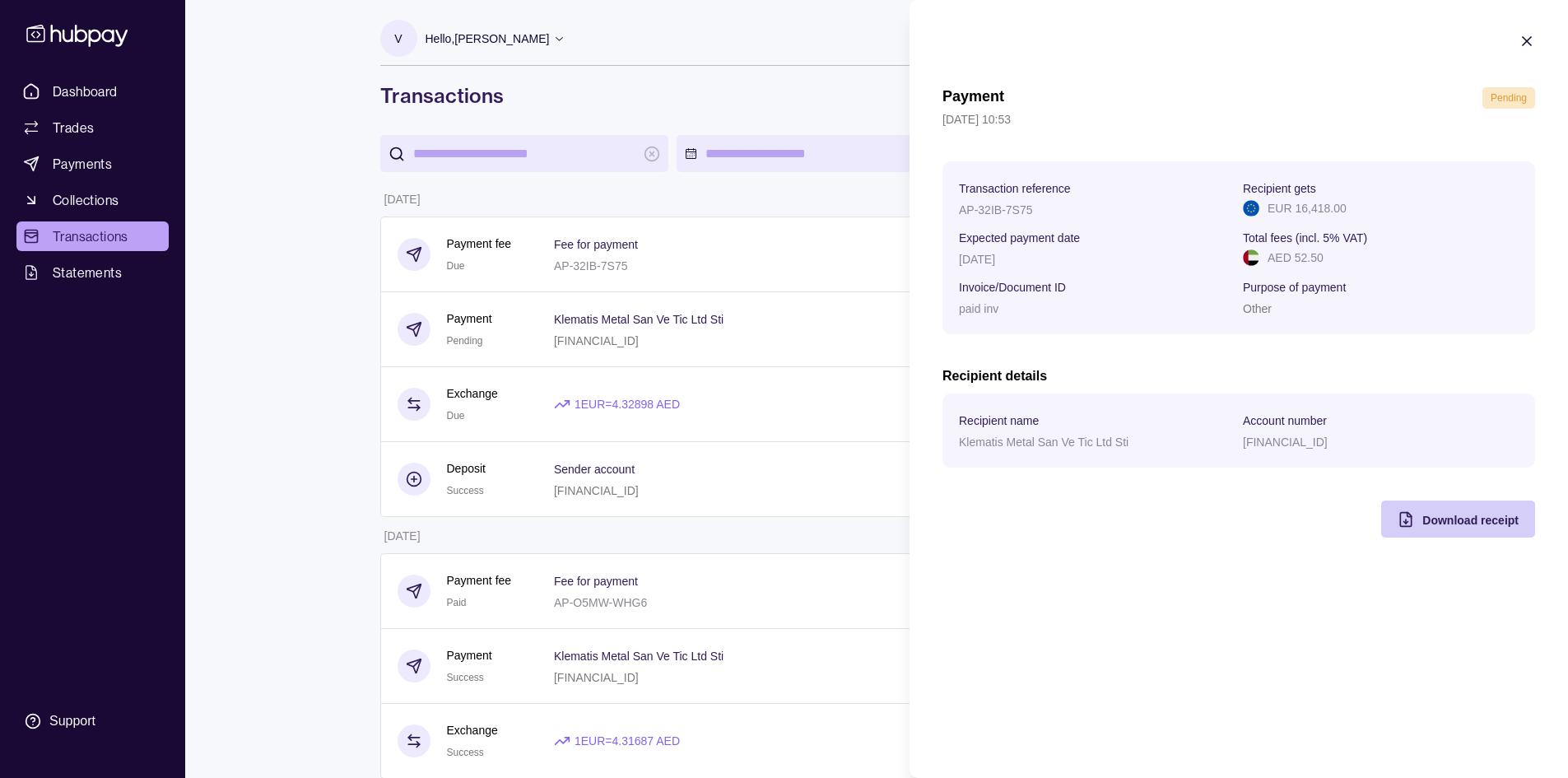
click at [1411, 525] on icon "button" at bounding box center [1406, 519] width 17 height 17
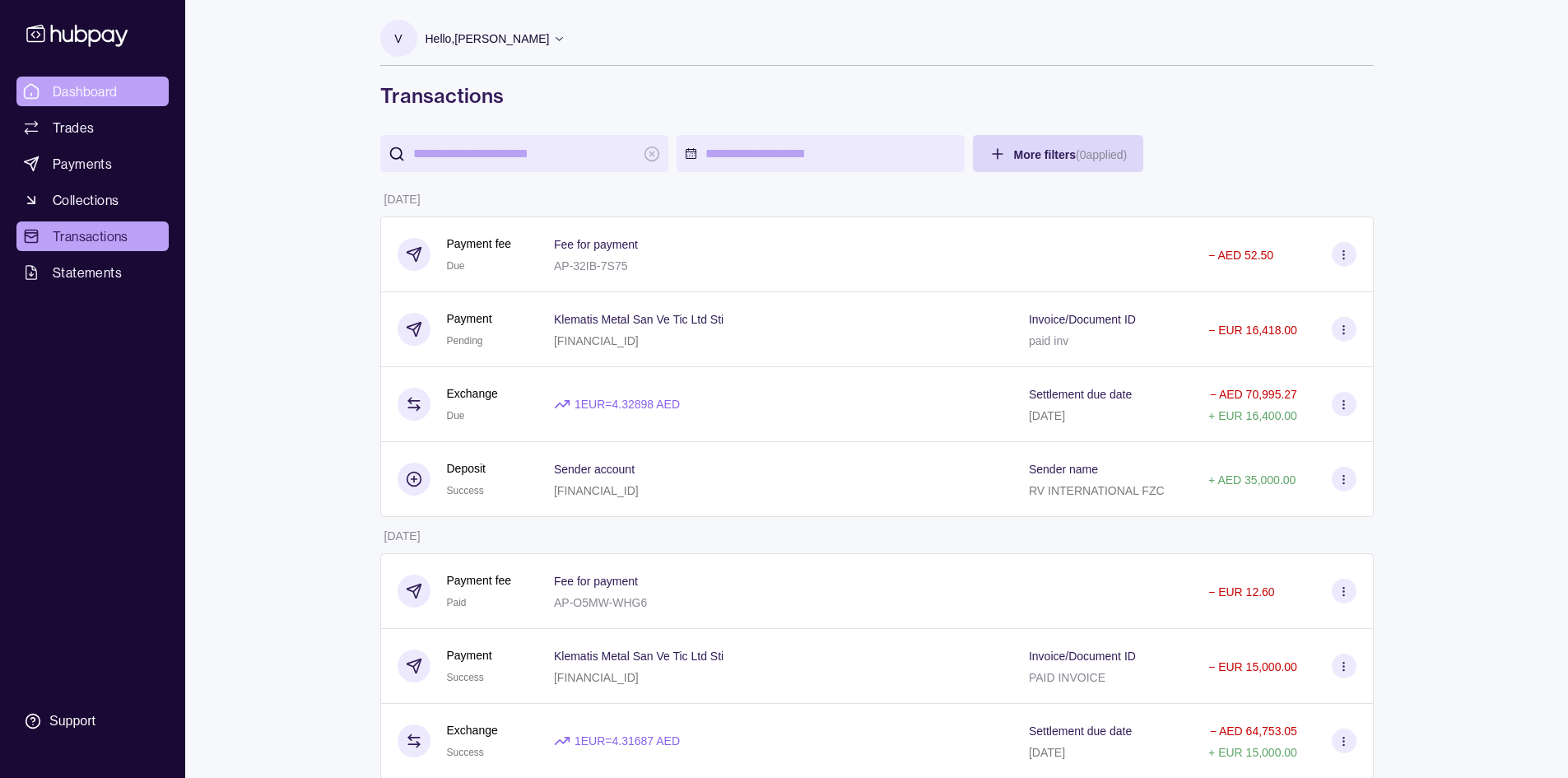
click at [65, 93] on span "Dashboard" at bounding box center [85, 91] width 65 height 19
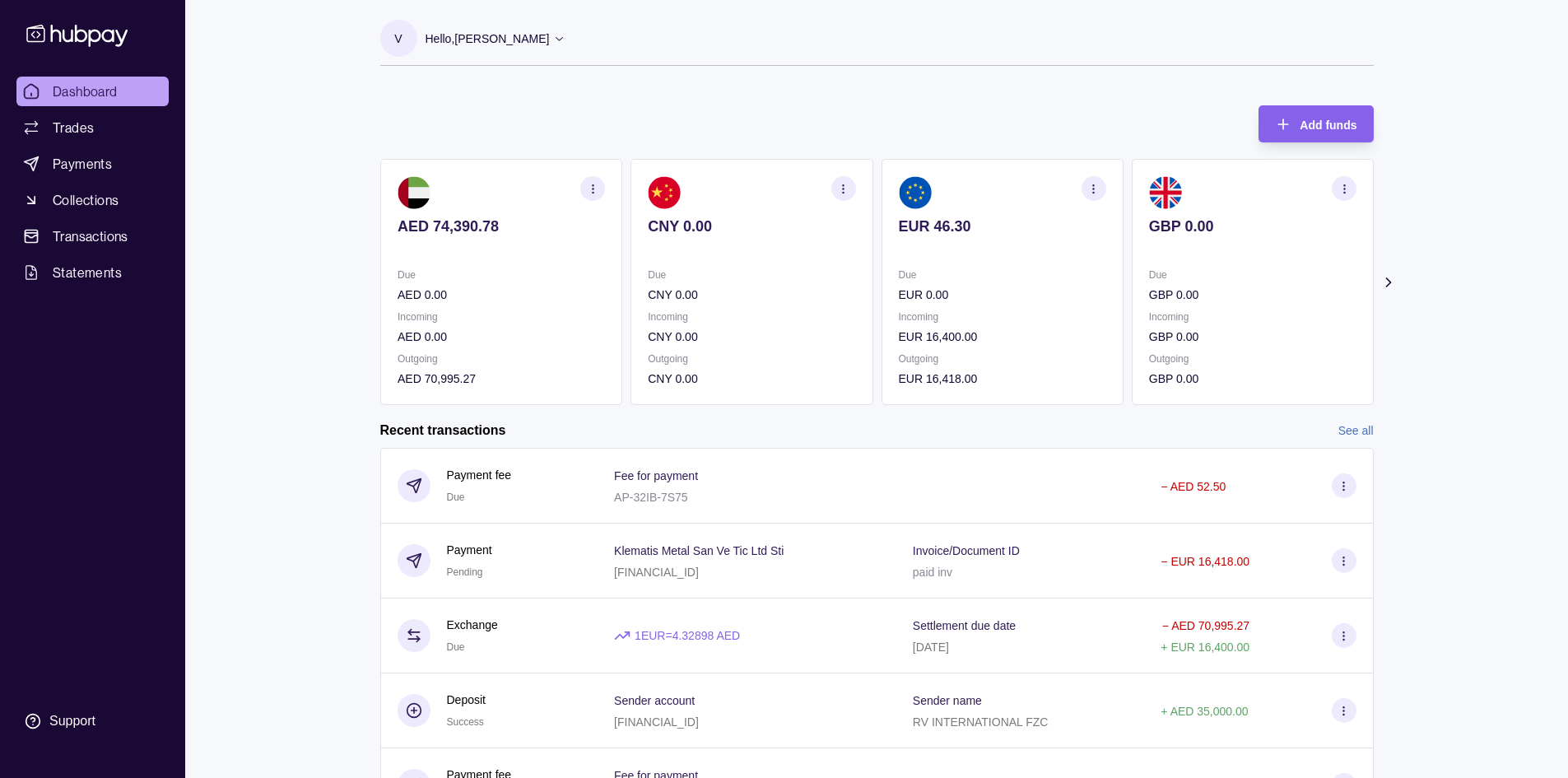
click at [89, 92] on span "Dashboard" at bounding box center [85, 91] width 65 height 19
